Goal: Task Accomplishment & Management: Manage account settings

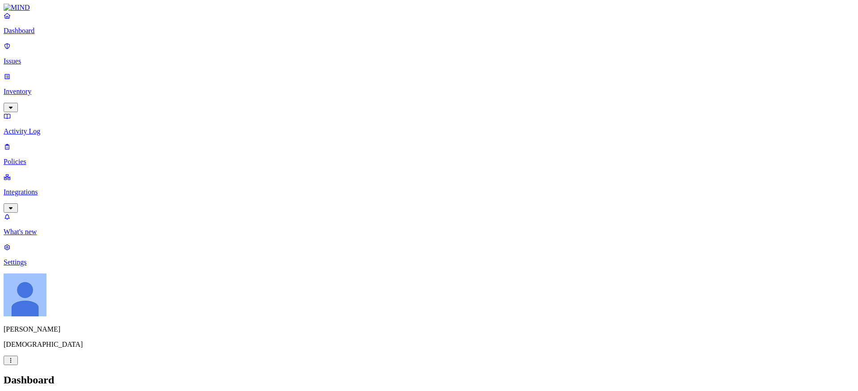
click at [37, 266] on link "Settings" at bounding box center [429, 254] width 851 height 23
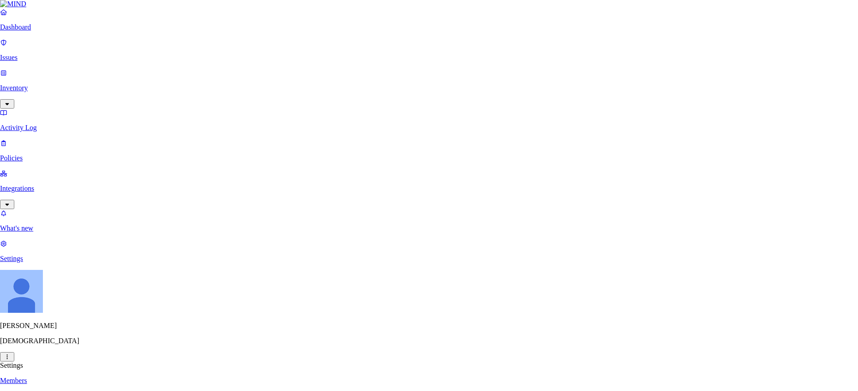
type input "[EMAIL_ADDRESS][PERSON_NAME][DOMAIN_NAME]"
